Goal: Information Seeking & Learning: Compare options

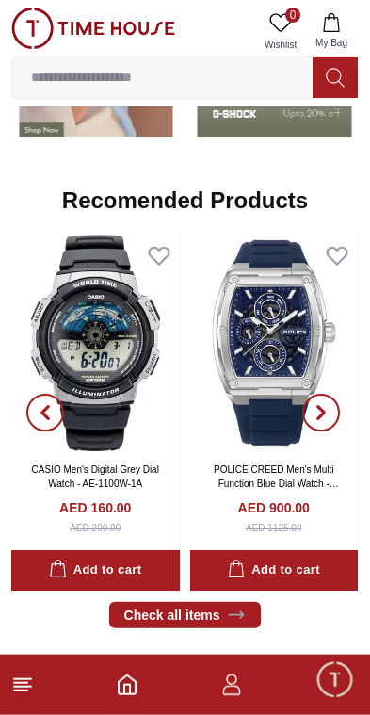
scroll to position [1708, 0]
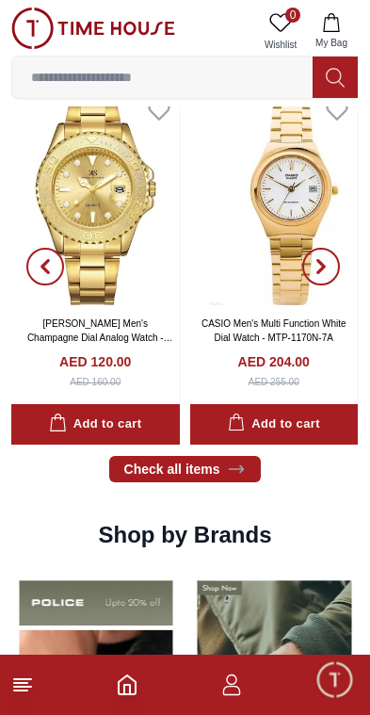
click at [225, 80] on input at bounding box center [162, 77] width 301 height 38
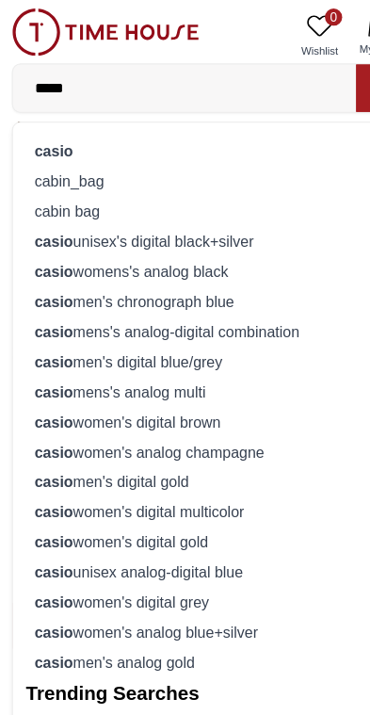
scroll to position [889, 0]
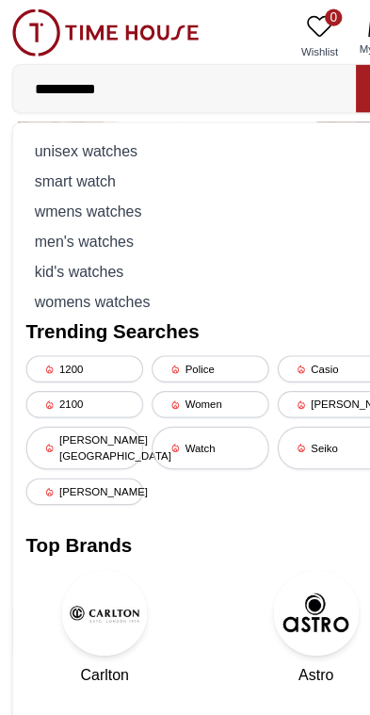
type input "**********"
click at [121, 213] on div "men's watches" at bounding box center [185, 211] width 323 height 26
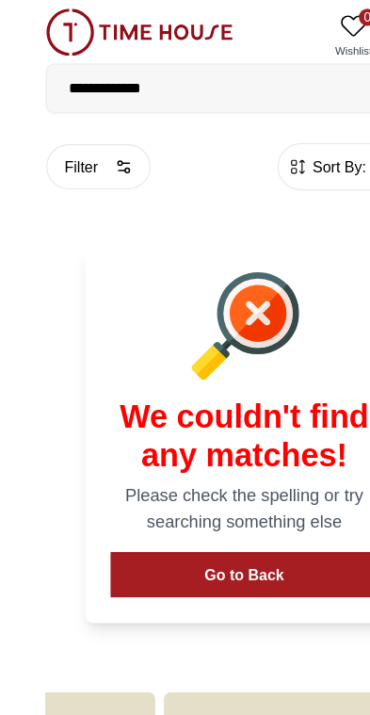
scroll to position [0, 618]
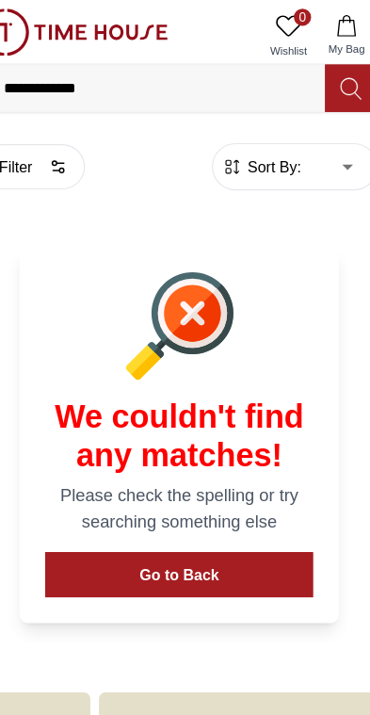
click at [116, 89] on input "**********" at bounding box center [162, 77] width 301 height 38
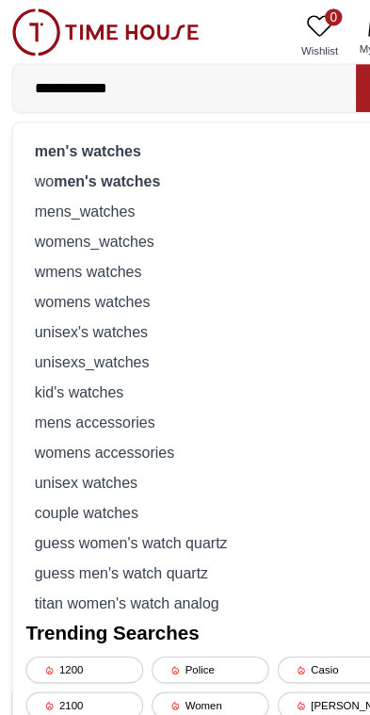
click at [110, 186] on div "mens_watches" at bounding box center [185, 185] width 323 height 26
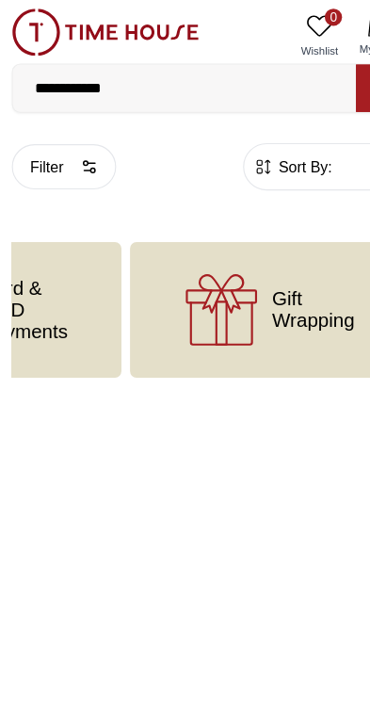
click at [252, 75] on input "**********" at bounding box center [162, 77] width 301 height 38
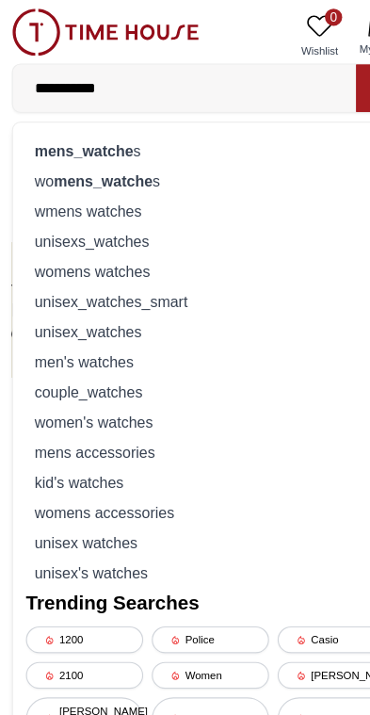
type input "**********"
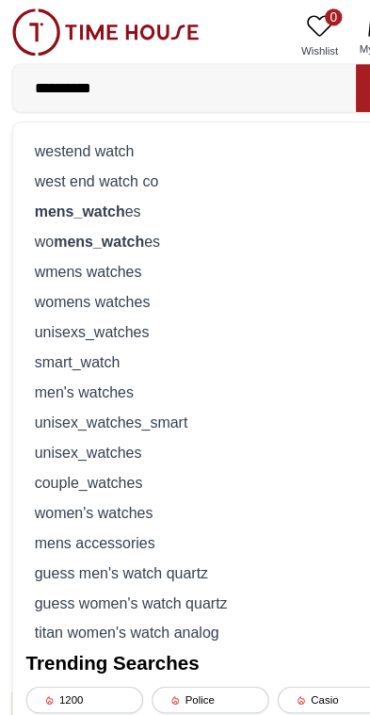
click at [115, 20] on img at bounding box center [93, 28] width 164 height 41
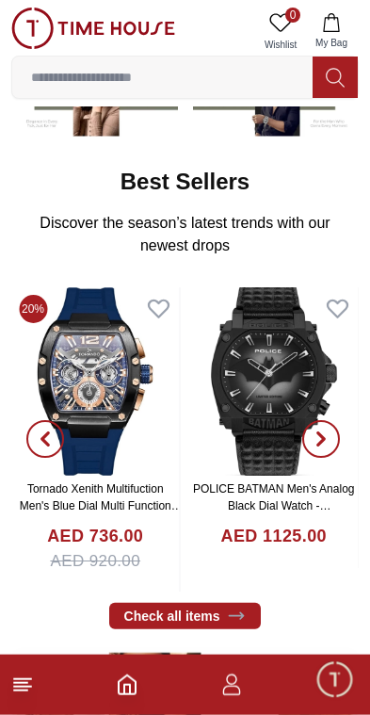
scroll to position [241, 0]
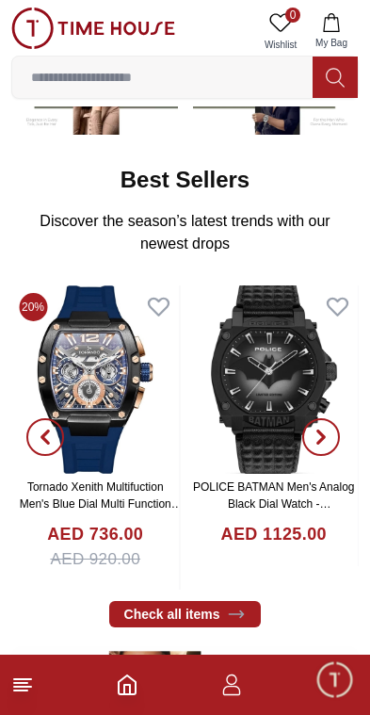
click at [130, 685] on polyline "Home" at bounding box center [127, 689] width 6 height 9
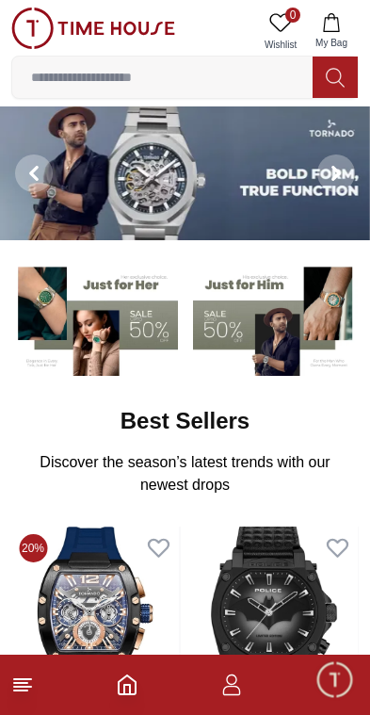
click at [22, 691] on line at bounding box center [20, 691] width 13 height 0
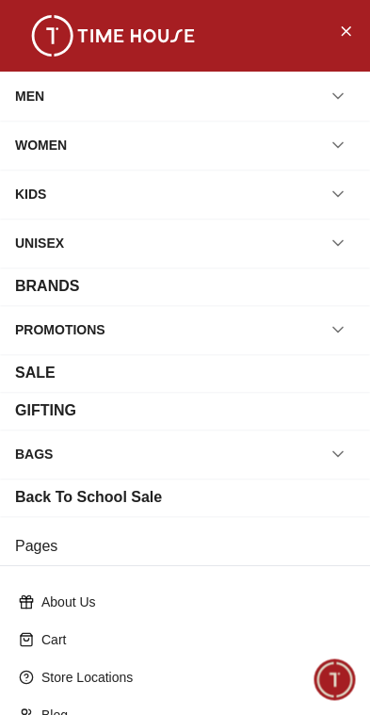
click at [337, 105] on icon "button" at bounding box center [338, 96] width 19 height 19
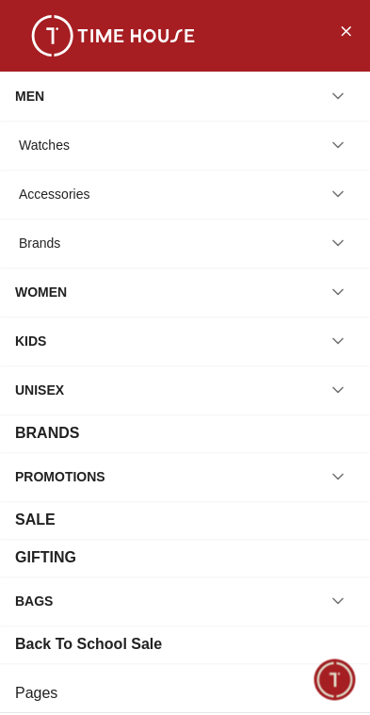
click at [291, 147] on div "Watches" at bounding box center [185, 145] width 340 height 34
click at [340, 147] on icon "button" at bounding box center [338, 145] width 19 height 19
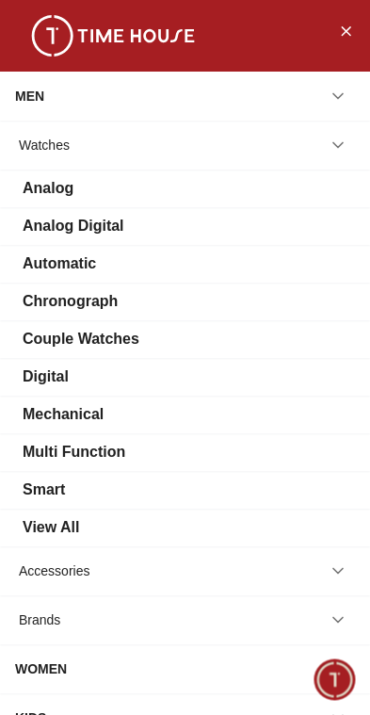
click at [335, 628] on icon "button" at bounding box center [338, 620] width 19 height 19
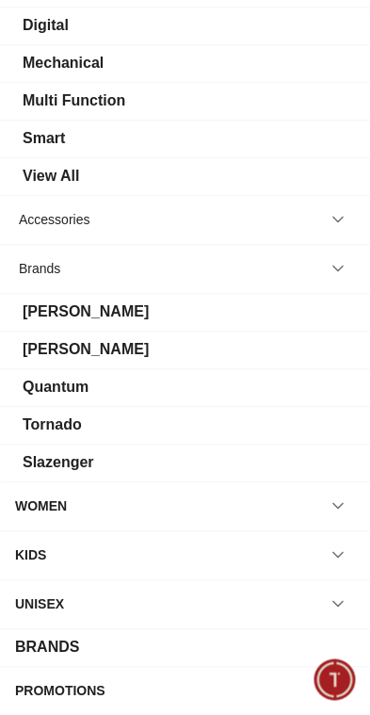
scroll to position [293, 0]
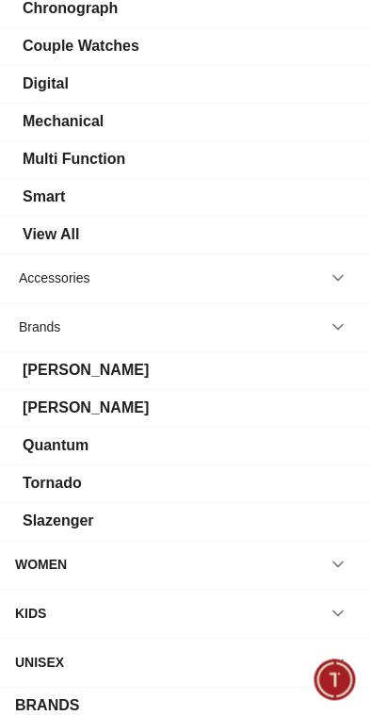
click at [337, 331] on icon "button" at bounding box center [338, 327] width 19 height 19
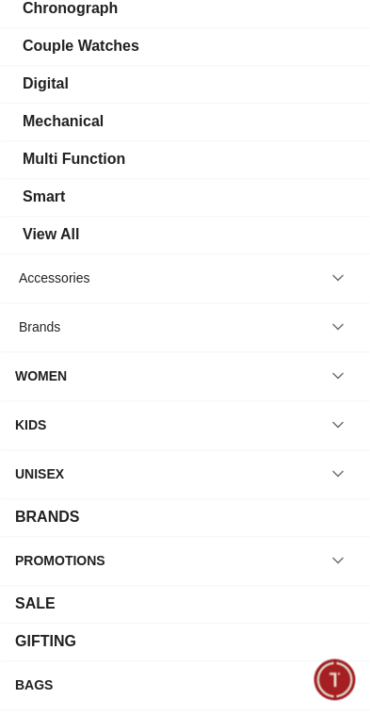
click at [77, 230] on div "View All" at bounding box center [51, 234] width 57 height 23
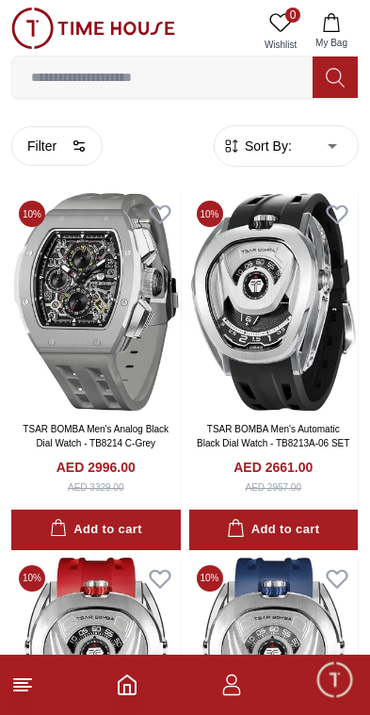
click at [69, 156] on button "Filter" at bounding box center [56, 146] width 91 height 40
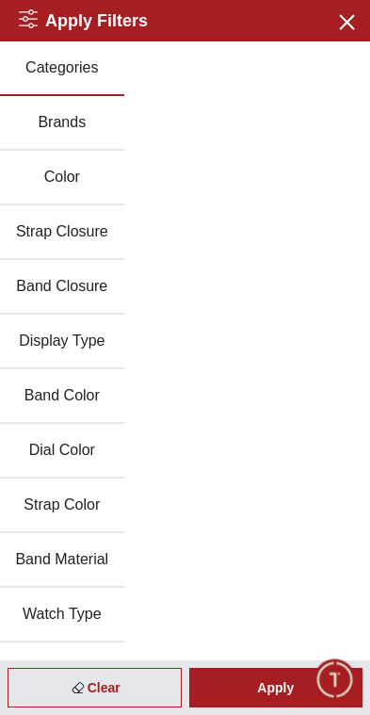
click at [59, 126] on button "Brands" at bounding box center [62, 123] width 124 height 55
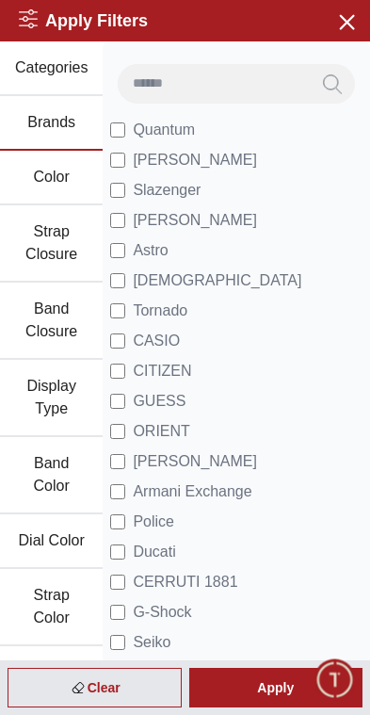
click at [253, 690] on div "Apply" at bounding box center [276, 688] width 174 height 40
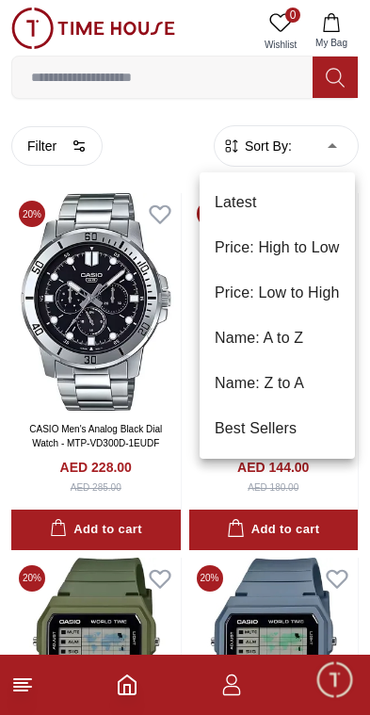
click at [296, 293] on li "Price: Low to High" at bounding box center [278, 293] width 156 height 45
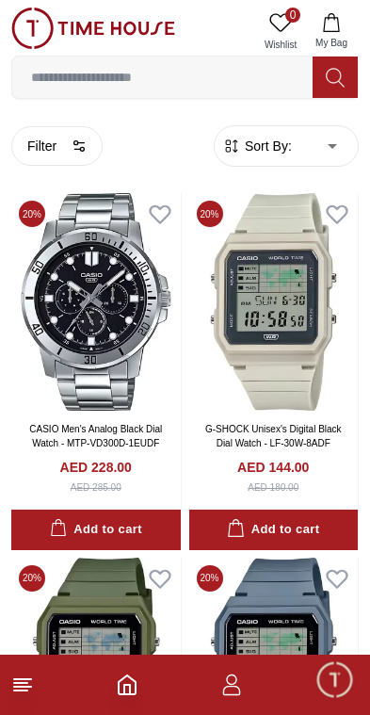
type input "*"
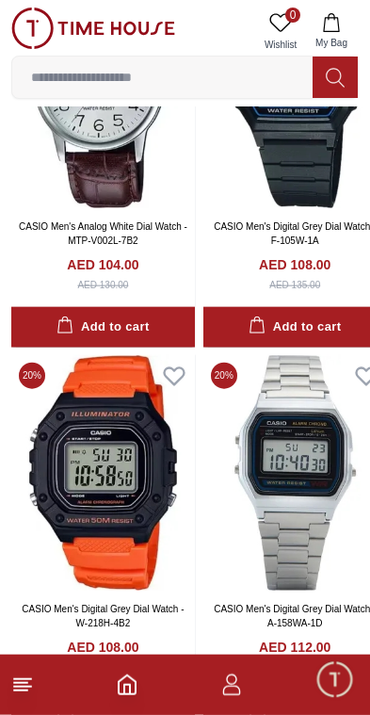
scroll to position [2906, 0]
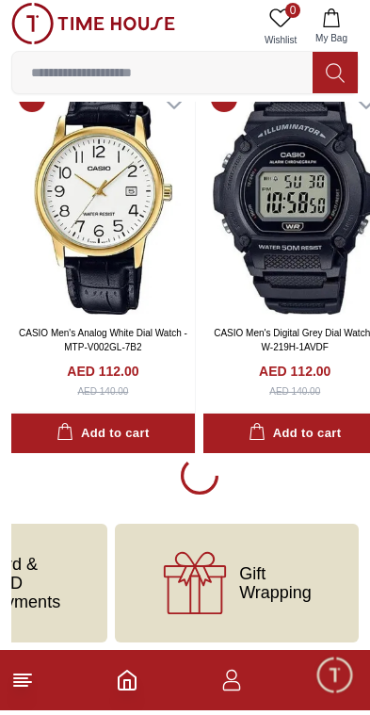
scroll to position [3554, 0]
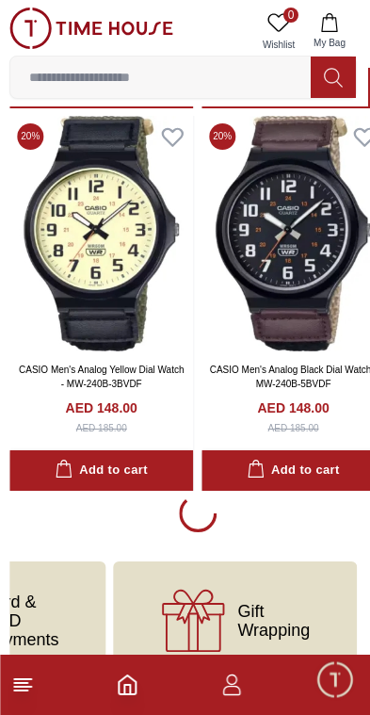
scroll to position [11189, 2]
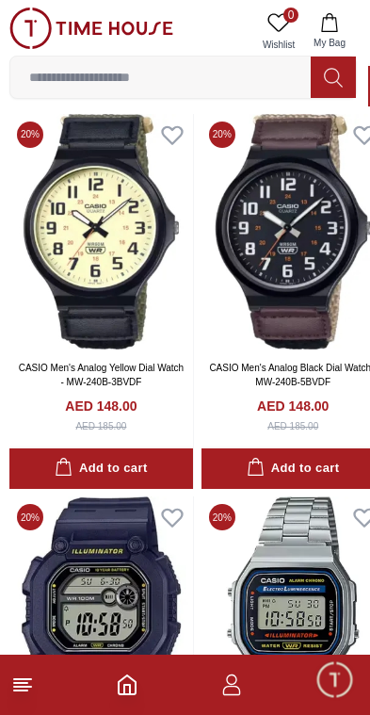
scroll to position [11058, 21]
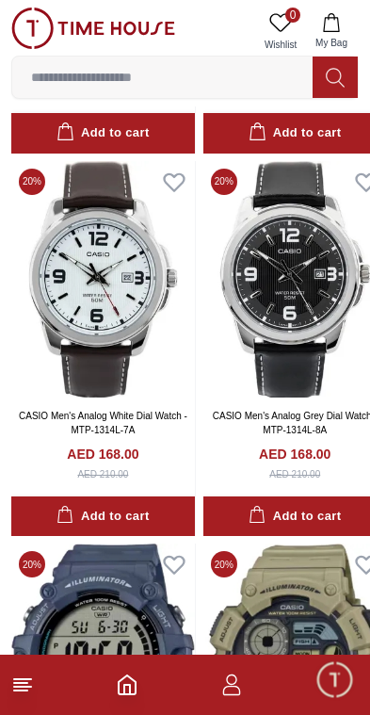
scroll to position [15740, 0]
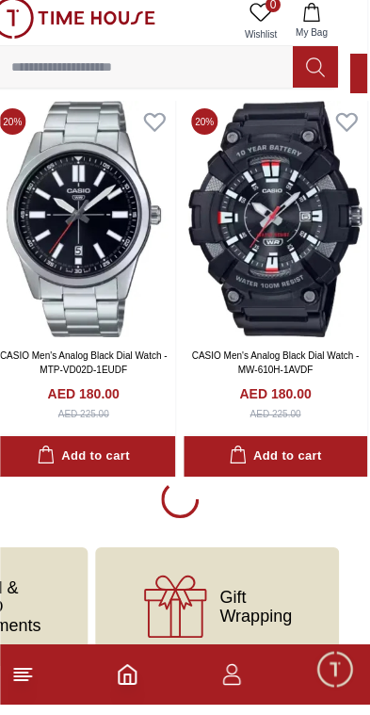
scroll to position [18850, 20]
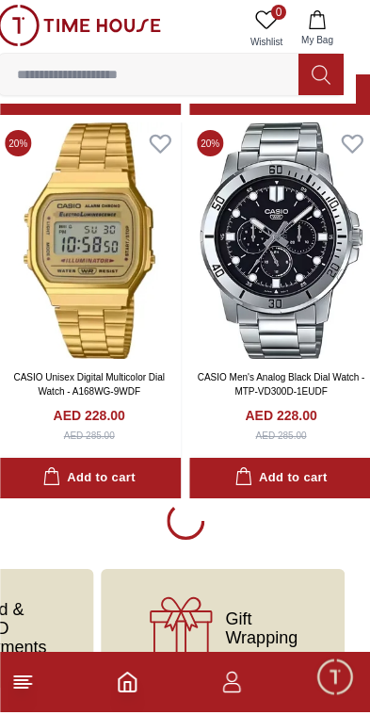
scroll to position [26498, 14]
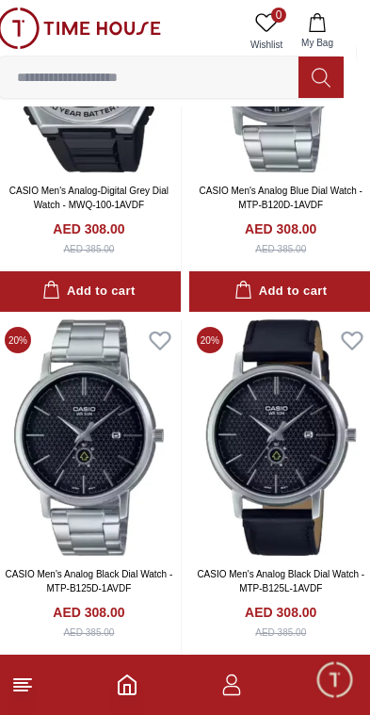
scroll to position [33204, 14]
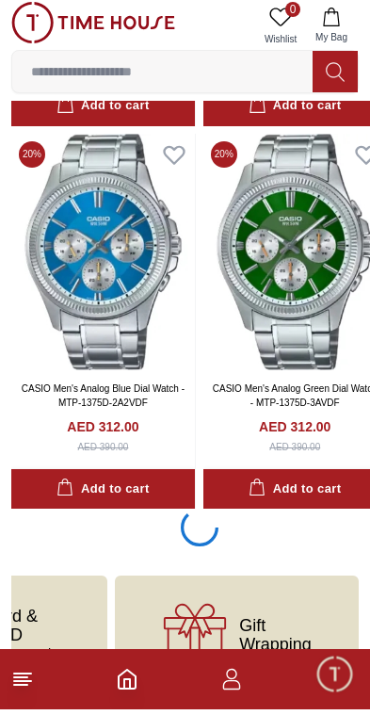
scroll to position [34146, 0]
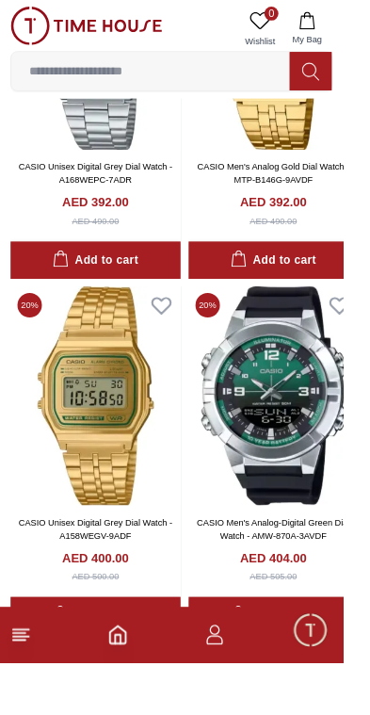
scroll to position [41262, 0]
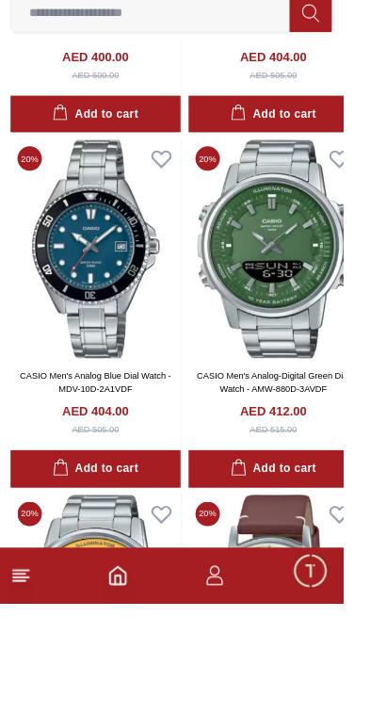
scroll to position [41741, 0]
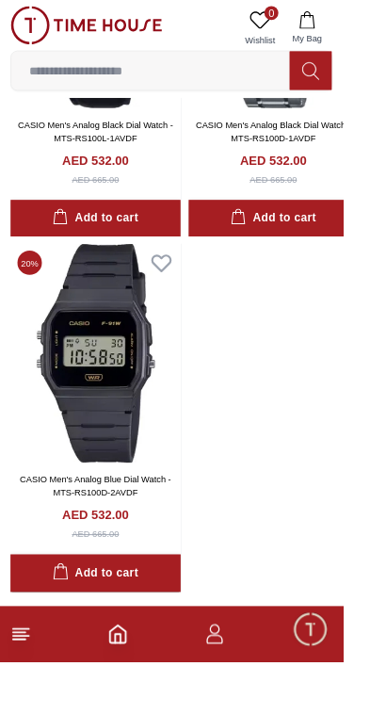
scroll to position [45136, 0]
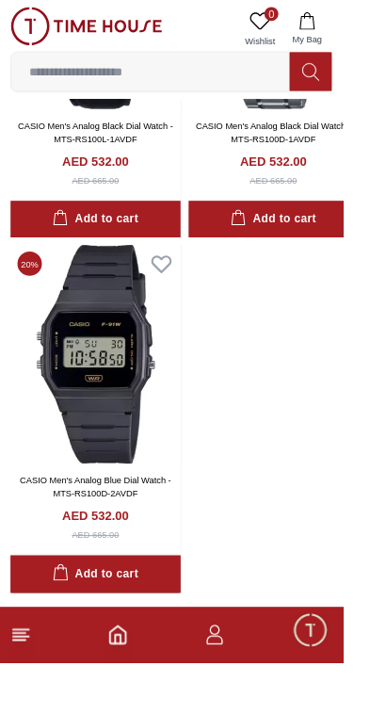
click at [123, 26] on img at bounding box center [93, 28] width 164 height 41
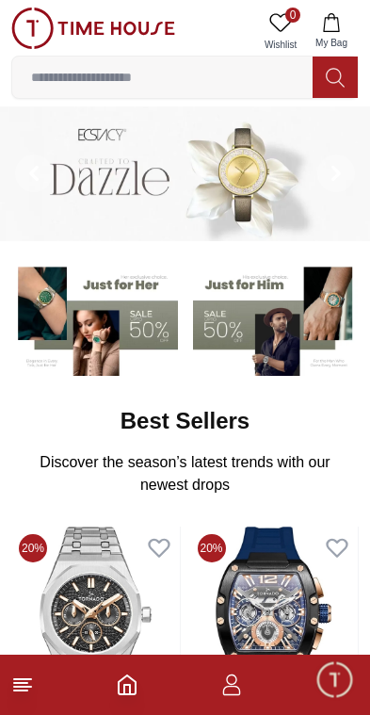
click at [25, 683] on line at bounding box center [20, 683] width 13 height 0
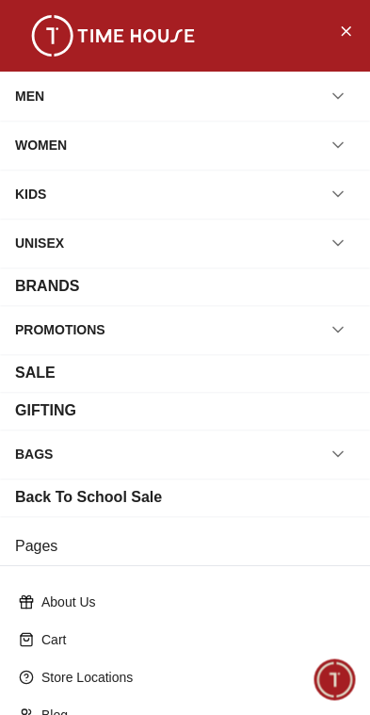
click at [314, 94] on div "MEN" at bounding box center [185, 96] width 340 height 34
click at [328, 92] on button "button" at bounding box center [338, 96] width 34 height 34
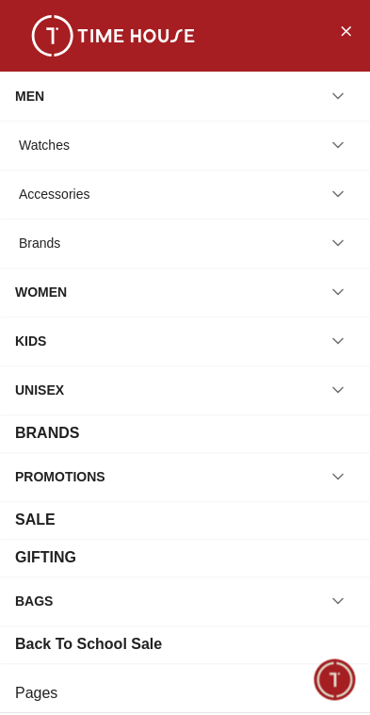
click at [188, 150] on div "Watches" at bounding box center [185, 145] width 340 height 34
click at [349, 144] on button "button" at bounding box center [338, 145] width 34 height 34
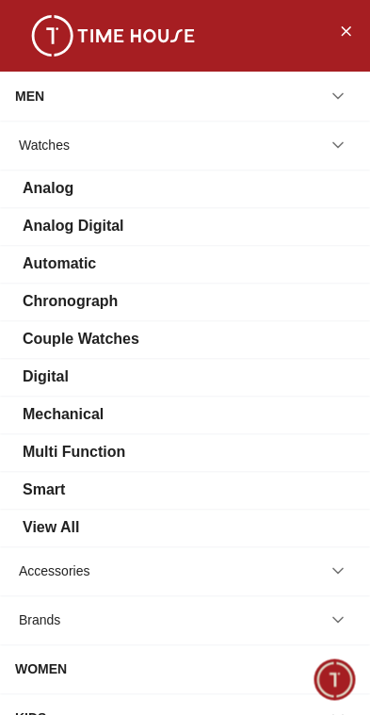
click at [37, 535] on div "View All" at bounding box center [51, 528] width 57 height 23
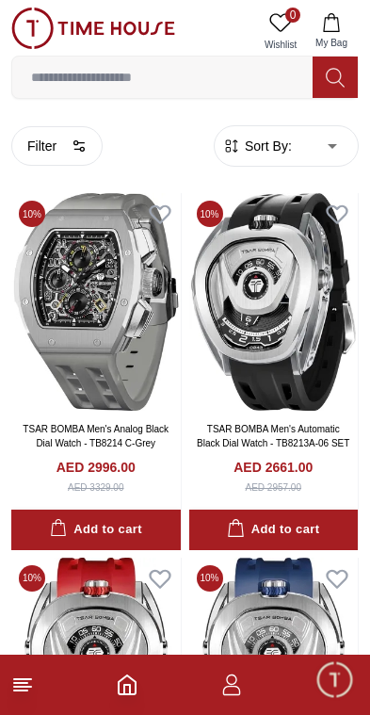
click at [62, 149] on button "Filter" at bounding box center [56, 146] width 91 height 40
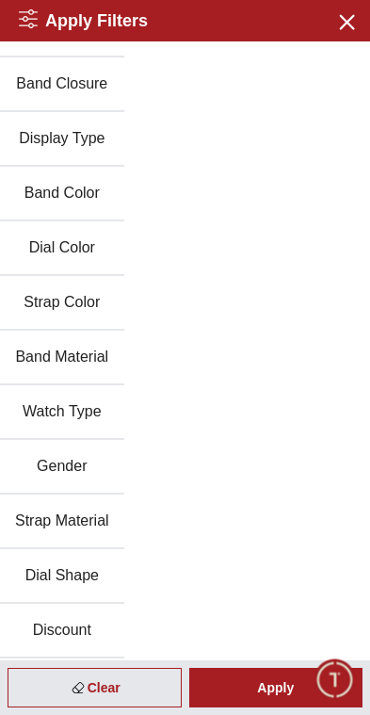
scroll to position [203, 0]
click at [57, 632] on button "Discount" at bounding box center [62, 631] width 124 height 55
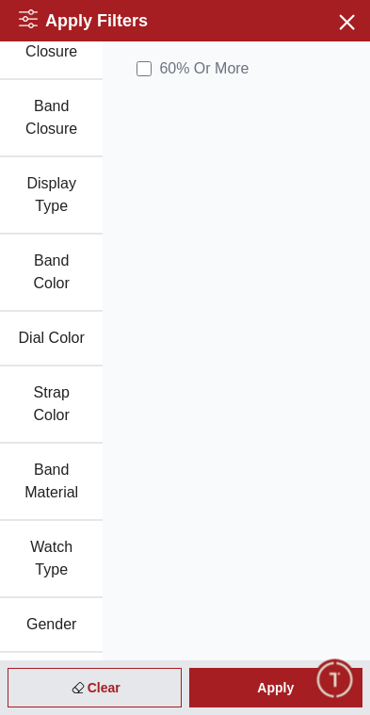
click at [270, 687] on div "Apply" at bounding box center [276, 688] width 174 height 40
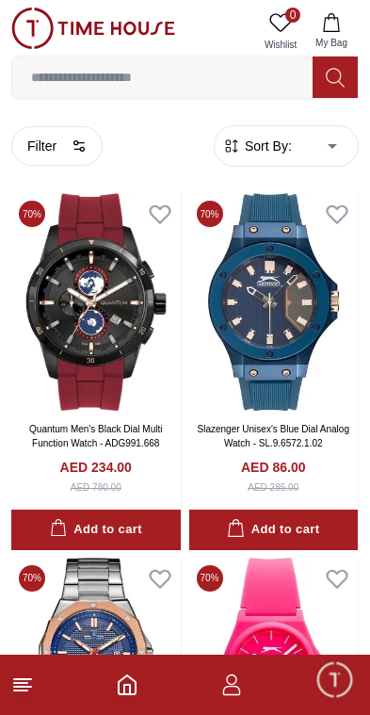
click at [297, 140] on body "100% Genuine products with International Warranty Shop From [GEOGRAPHIC_DATA] |…" at bounding box center [185, 528] width 370 height 1056
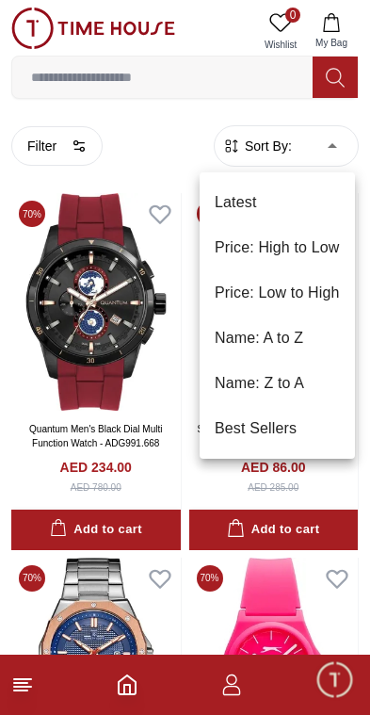
click at [307, 294] on li "Price: Low to High" at bounding box center [278, 293] width 156 height 45
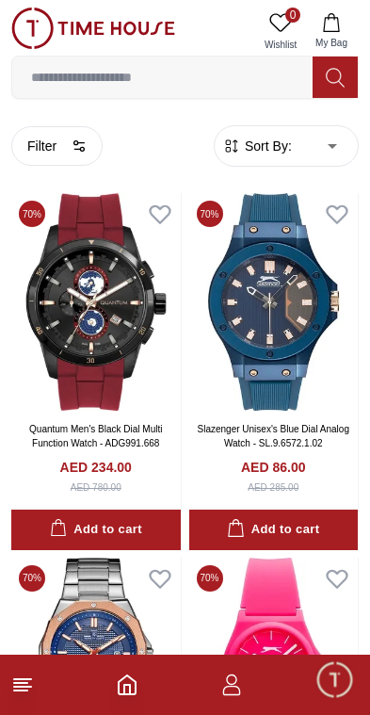
type input "*"
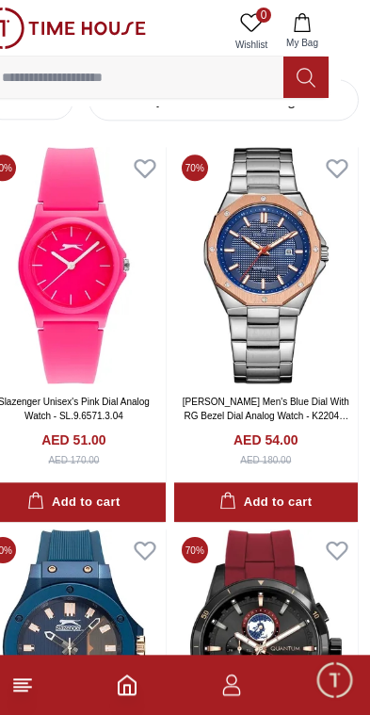
scroll to position [45, 29]
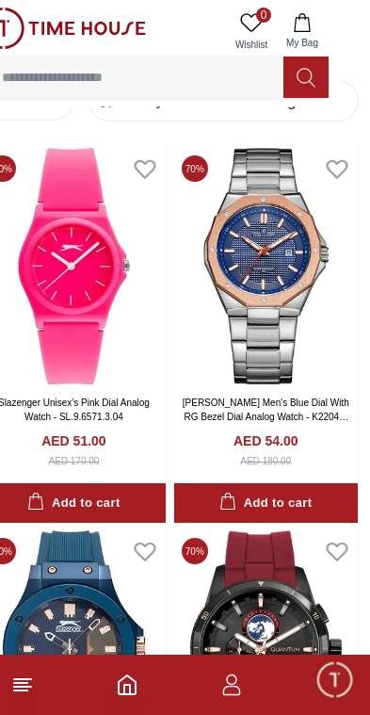
click at [68, 37] on img at bounding box center [64, 28] width 164 height 41
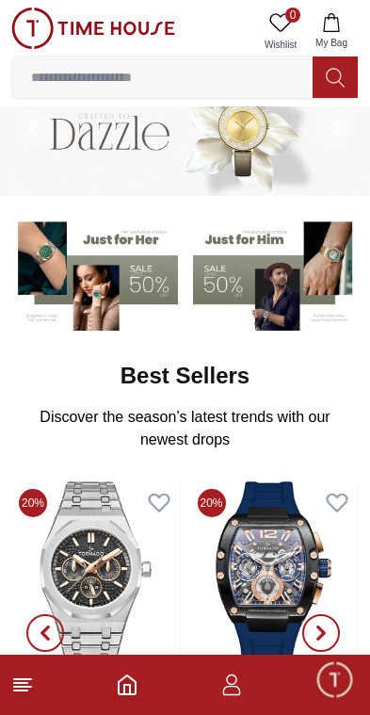
scroll to position [45, 0]
